Goal: Transaction & Acquisition: Book appointment/travel/reservation

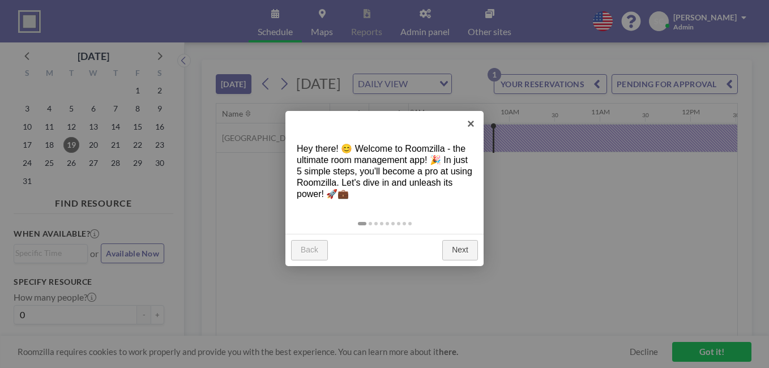
scroll to position [0, 816]
click at [471, 124] on link "×" at bounding box center [470, 123] width 25 height 25
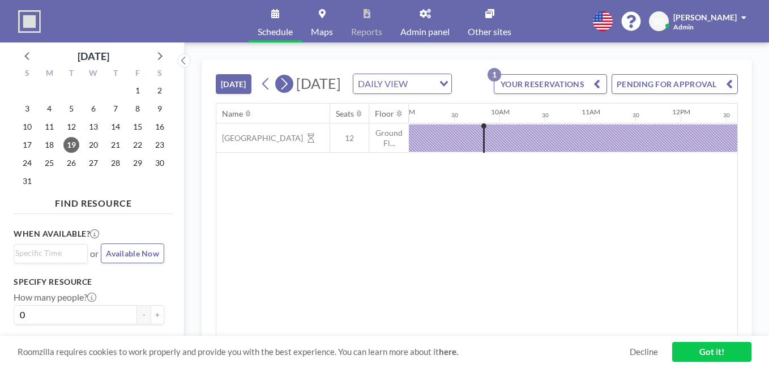
click at [288, 90] on icon at bounding box center [284, 84] width 6 height 12
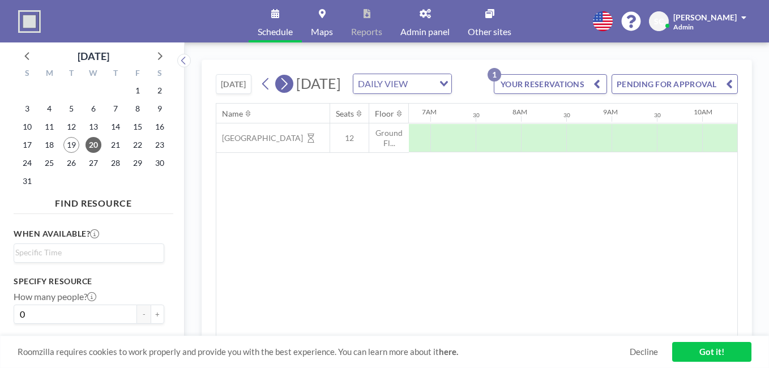
scroll to position [0, 725]
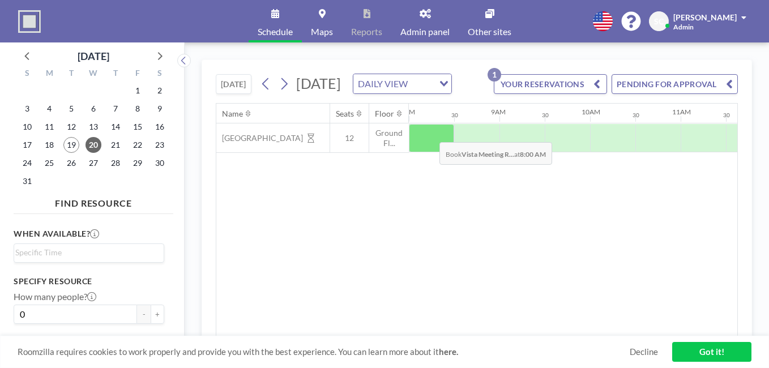
click at [430, 152] on div at bounding box center [431, 138] width 45 height 28
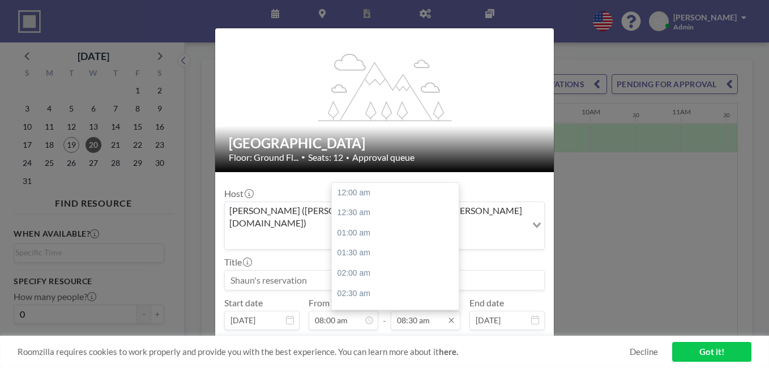
scroll to position [343, 0]
click at [415, 311] on input "08:30 am" at bounding box center [426, 320] width 70 height 19
drag, startPoint x: 451, startPoint y: 209, endPoint x: 452, endPoint y: 219, distance: 10.3
click at [454, 237] on div at bounding box center [455, 245] width 3 height 16
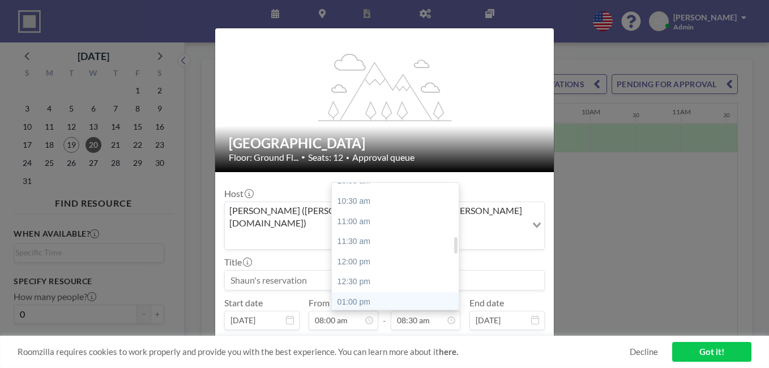
click at [357, 292] on div "01:00 pm" at bounding box center [398, 302] width 133 height 20
type input "01:00 pm"
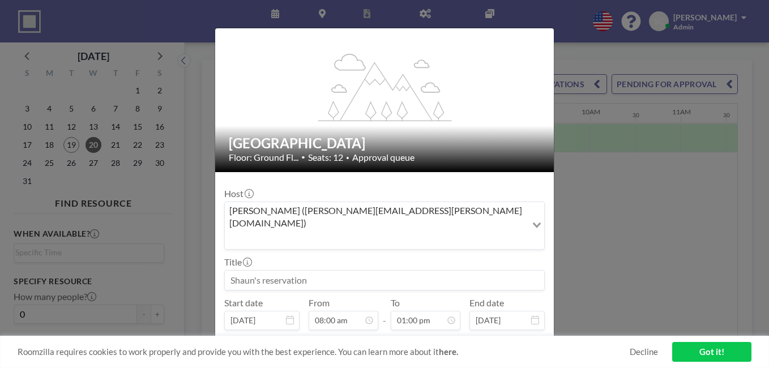
scroll to position [524, 0]
click at [284, 271] on input at bounding box center [384, 280] width 319 height 19
type input "ICT"
click at [511, 339] on button "BOOK NOW" at bounding box center [516, 349] width 57 height 20
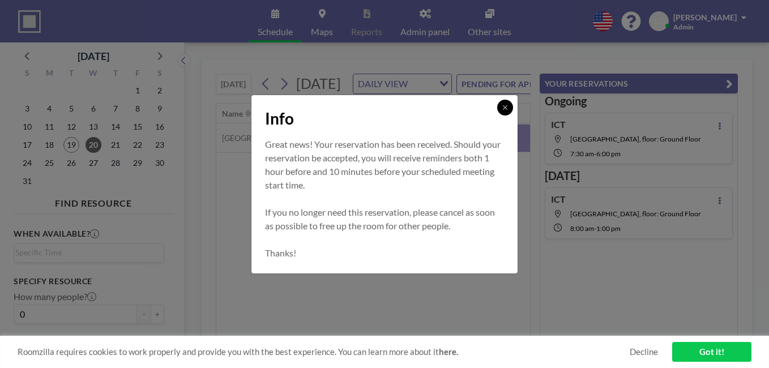
click at [507, 107] on icon at bounding box center [505, 107] width 7 height 7
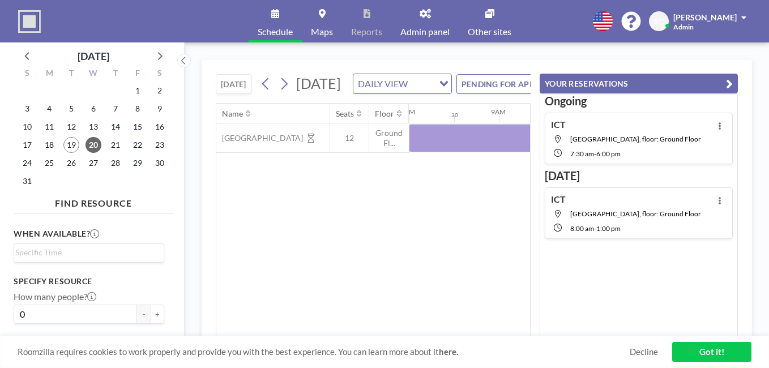
click at [714, 349] on link "Got it!" at bounding box center [711, 352] width 79 height 20
